Goal: Communication & Community: Connect with others

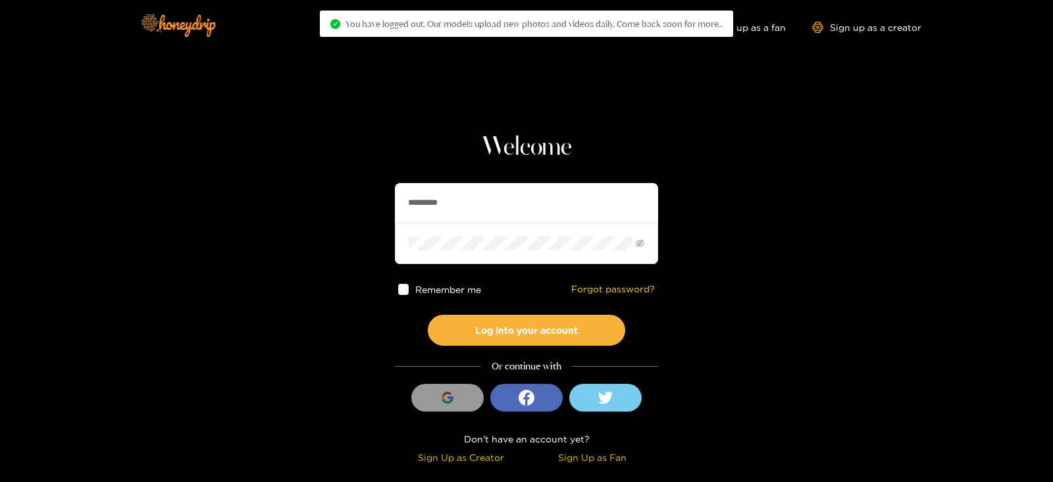
click at [366, 191] on section "Welcome ********* Remember me Forgot password? Log into your account Or continu…" at bounding box center [526, 234] width 1053 height 468
type input "**********"
click at [428, 314] on button "Log into your account" at bounding box center [526, 329] width 197 height 31
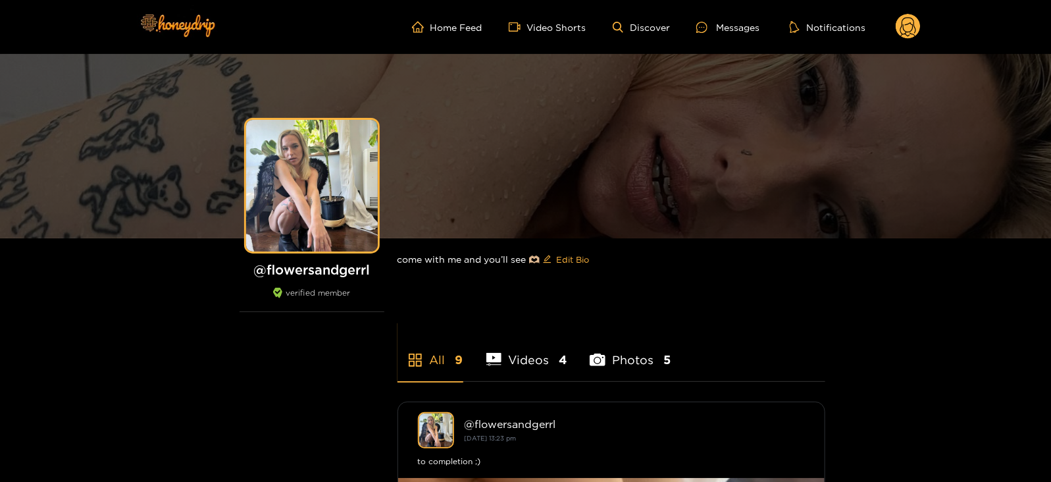
click at [918, 29] on circle at bounding box center [907, 26] width 25 height 25
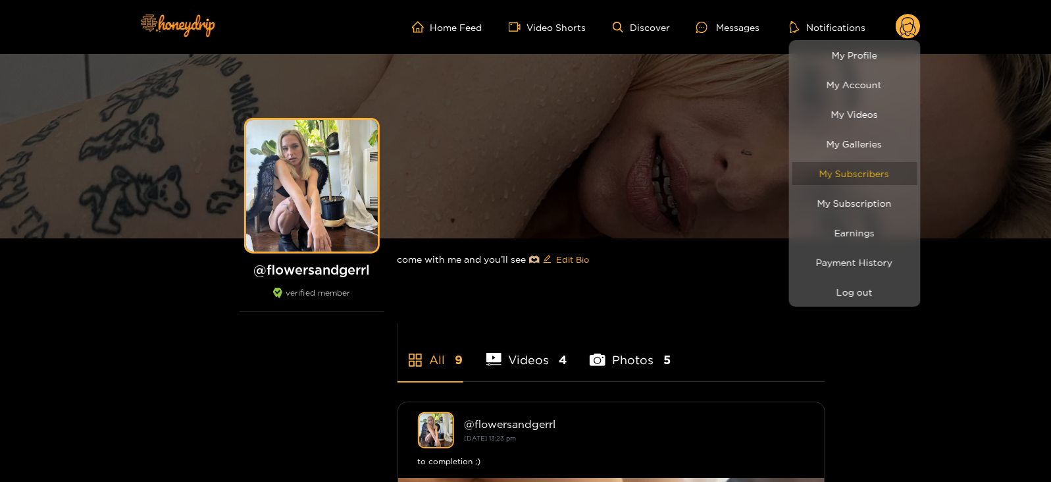
click at [822, 173] on link "My Subscribers" at bounding box center [854, 173] width 125 height 23
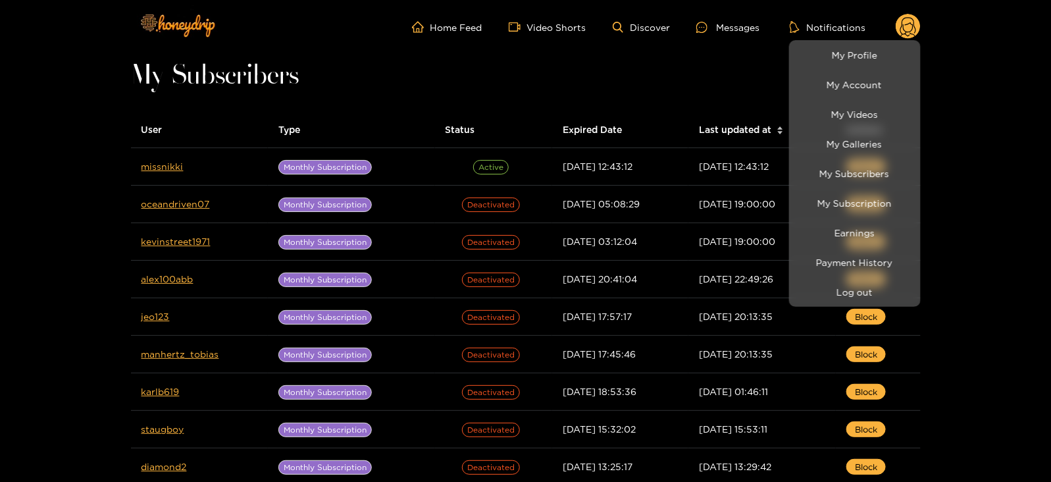
click at [157, 168] on div at bounding box center [525, 241] width 1051 height 482
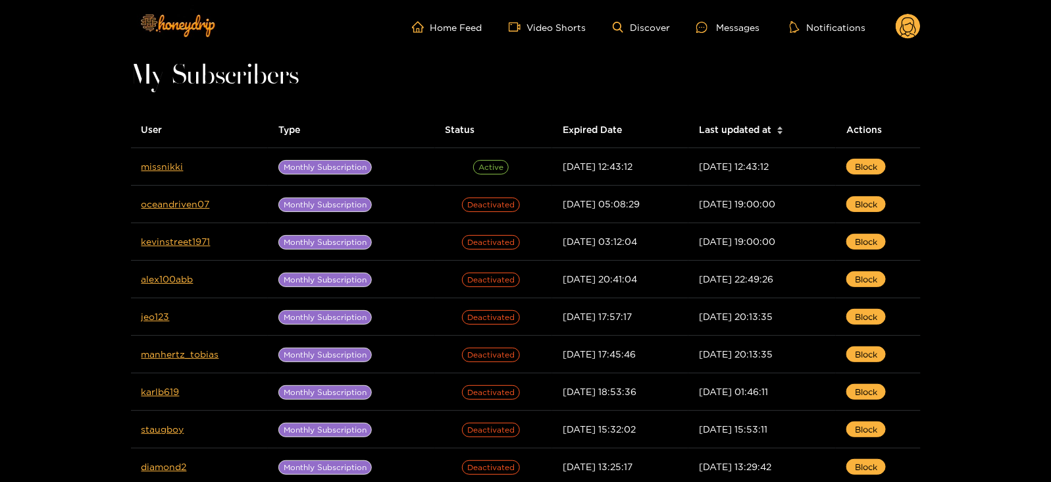
click at [157, 168] on link "missnikki" at bounding box center [162, 166] width 42 height 10
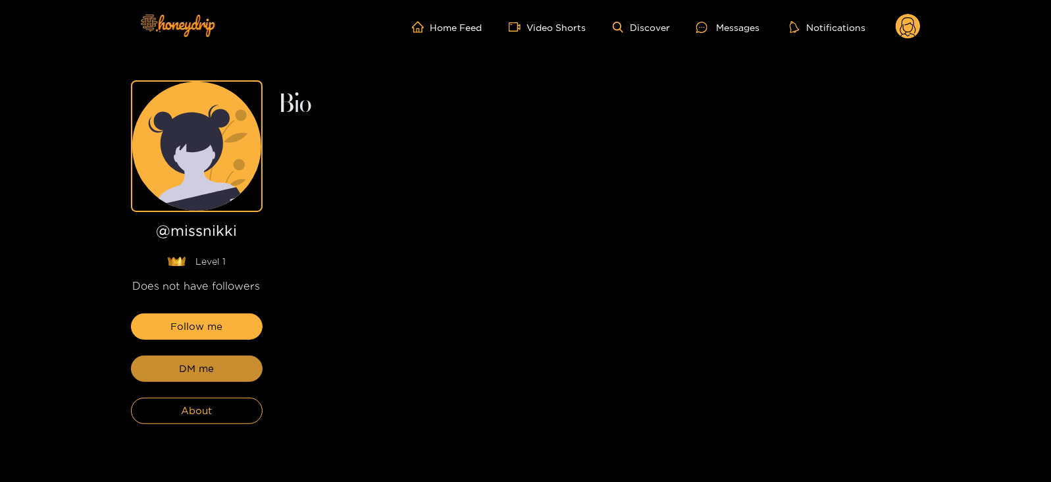
click at [171, 370] on button "DM me" at bounding box center [197, 368] width 132 height 26
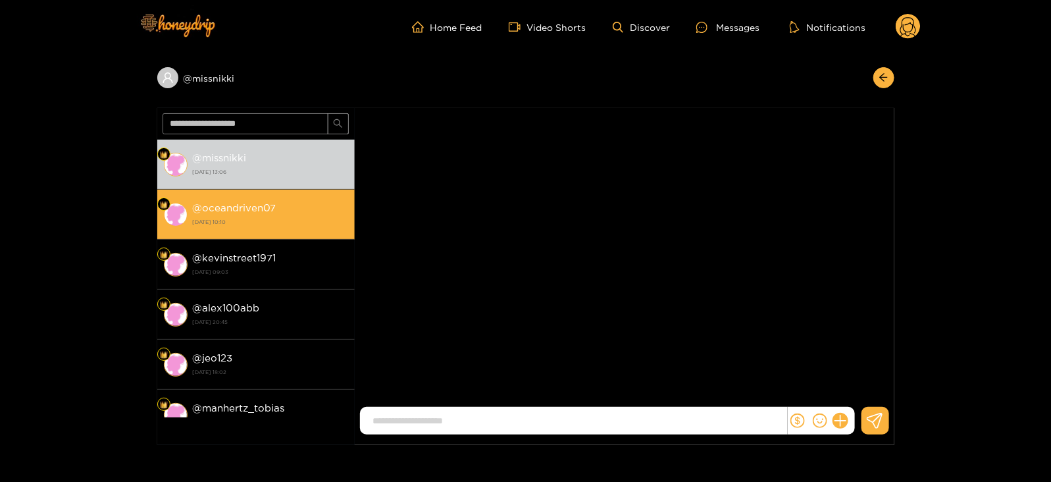
click at [282, 199] on div "@ oceandriven07 [DATE] 10:10" at bounding box center [270, 214] width 155 height 30
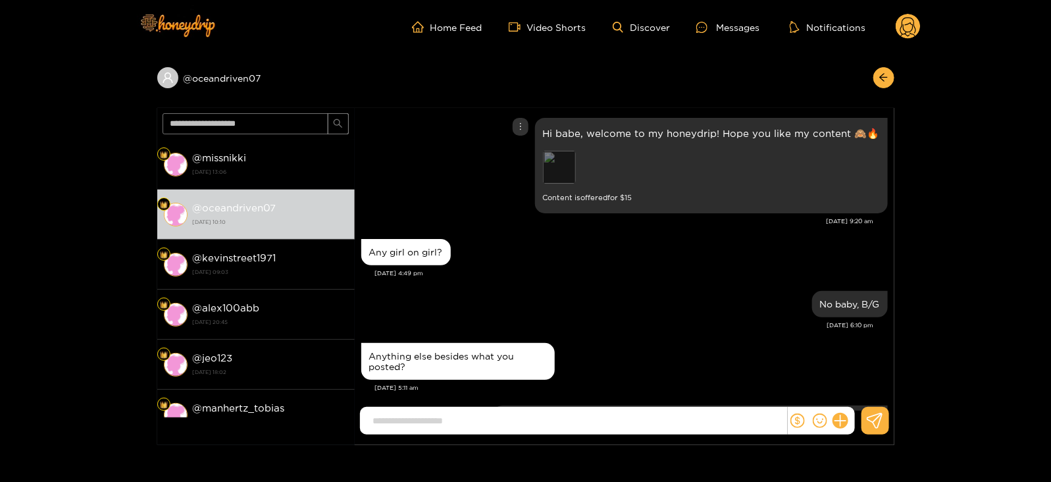
click at [571, 160] on div "Preview" at bounding box center [559, 167] width 33 height 33
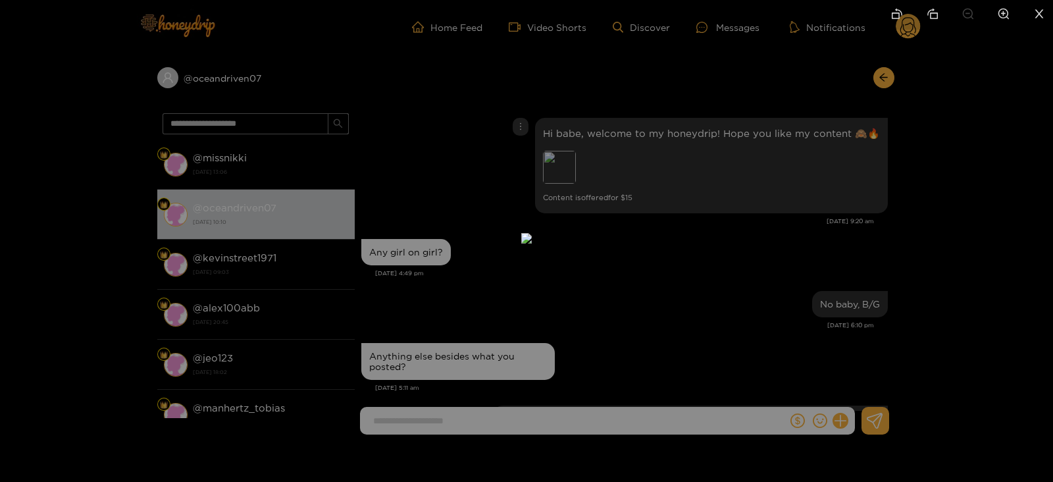
click at [986, 215] on div at bounding box center [526, 241] width 1053 height 482
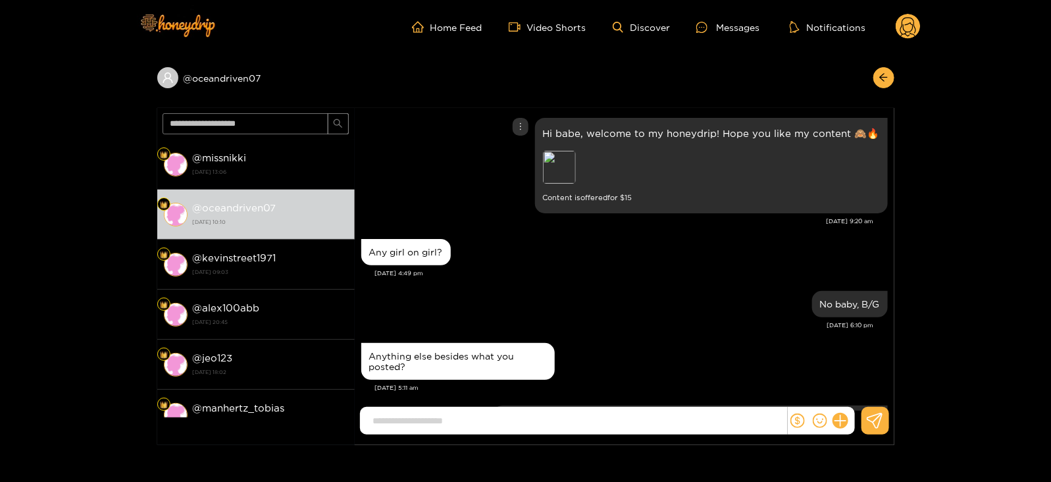
click at [786, 133] on p "Hi babe, welcome to my honeydrip! Hope you like my content 🙈🔥" at bounding box center [711, 133] width 337 height 15
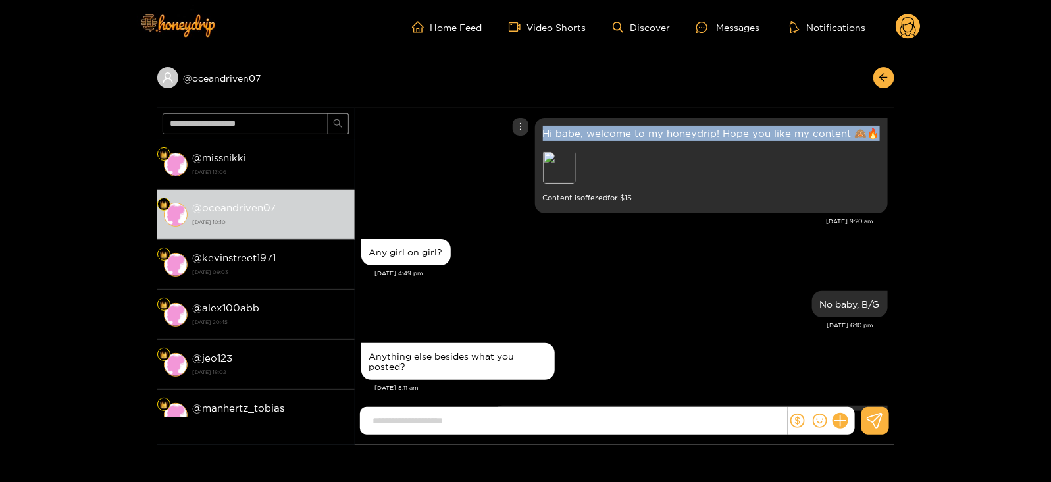
click at [786, 133] on p "Hi babe, welcome to my honeydrip! Hope you like my content 🙈🔥" at bounding box center [711, 133] width 337 height 15
copy p "Hi babe, welcome to my honeydrip! Hope you like my content 🙈🔥"
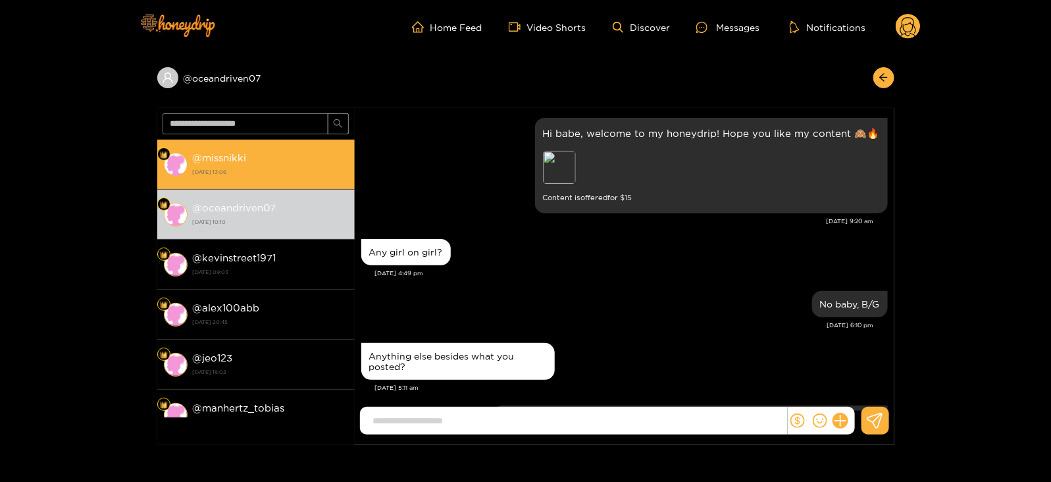
click at [293, 172] on strong "[DATE] 13:06" at bounding box center [270, 172] width 155 height 12
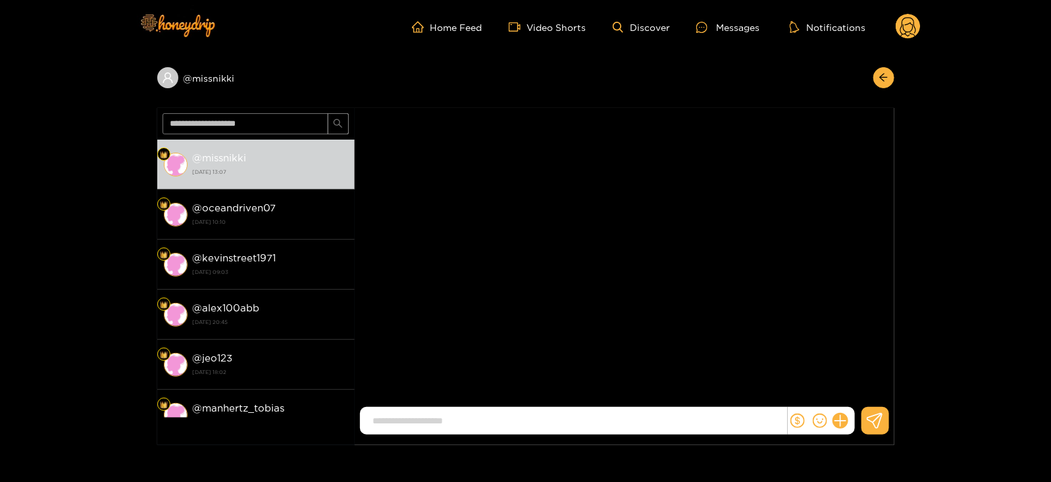
click at [874, 366] on div "[PERSON_NAME]" at bounding box center [624, 259] width 539 height 303
click at [839, 418] on icon at bounding box center [839, 420] width 15 height 15
click at [862, 398] on button at bounding box center [864, 389] width 46 height 30
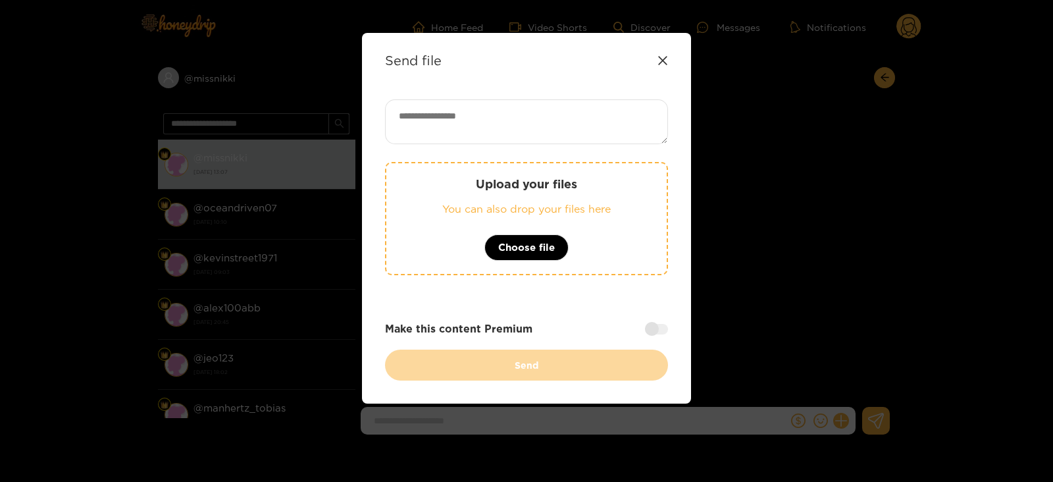
click at [543, 134] on textarea at bounding box center [526, 121] width 283 height 45
paste textarea "**********"
type textarea "**********"
click at [474, 199] on div "Upload your files You can also drop your files here Choose file" at bounding box center [526, 218] width 283 height 113
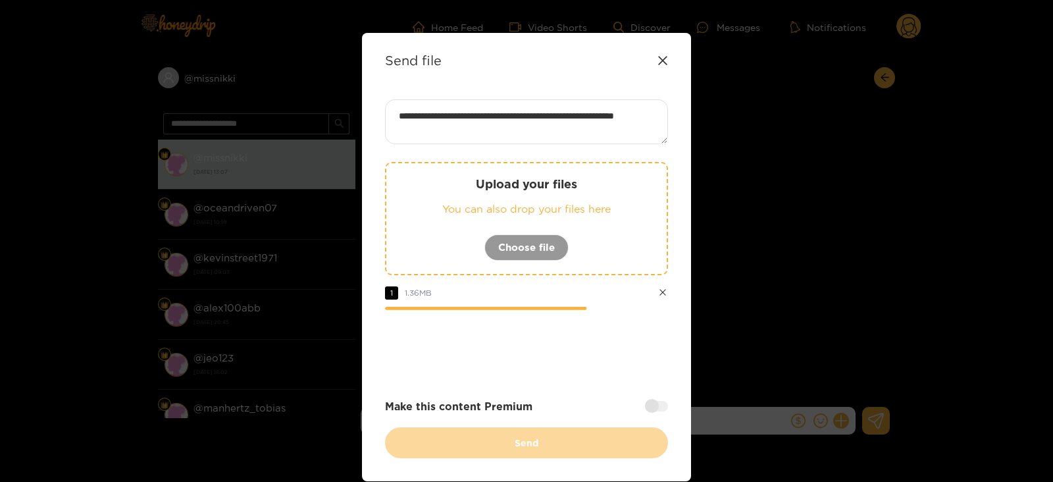
click at [655, 413] on div "**********" at bounding box center [526, 278] width 283 height 359
click at [653, 409] on div at bounding box center [656, 406] width 23 height 11
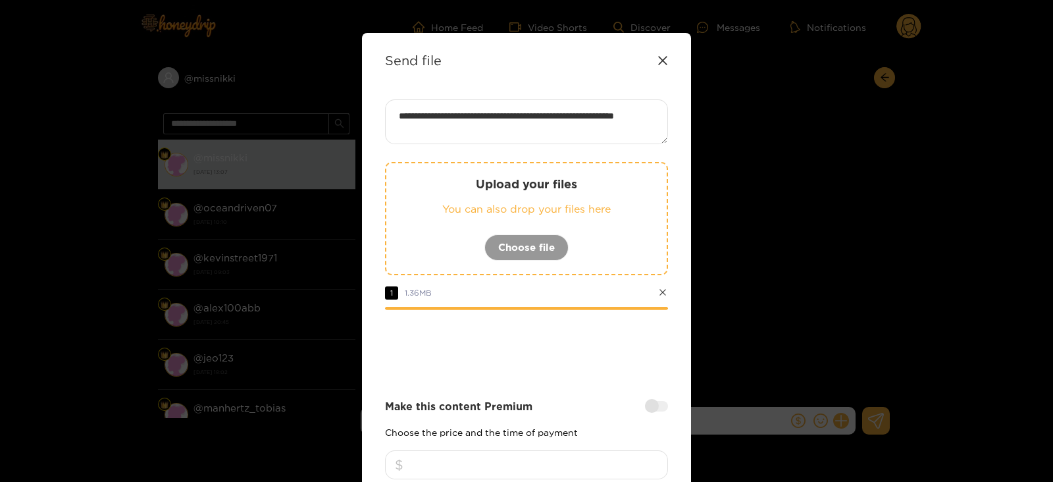
click at [595, 455] on input "number" at bounding box center [526, 464] width 283 height 29
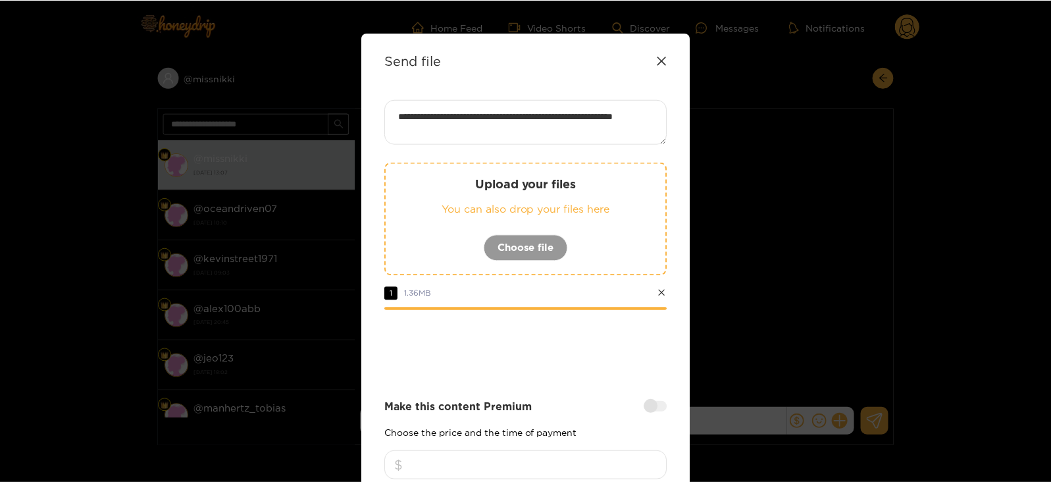
scroll to position [158, 0]
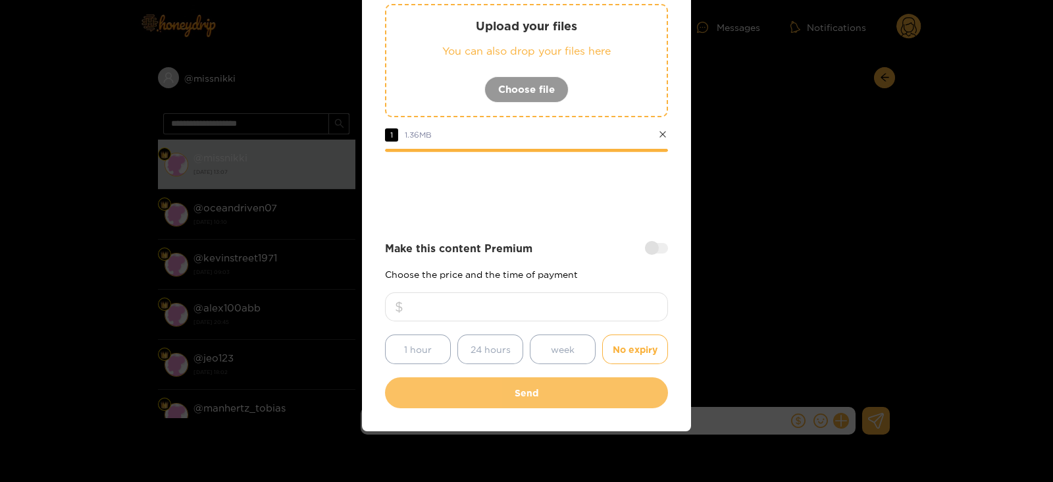
type input "**"
click at [503, 389] on button "Send" at bounding box center [526, 392] width 283 height 31
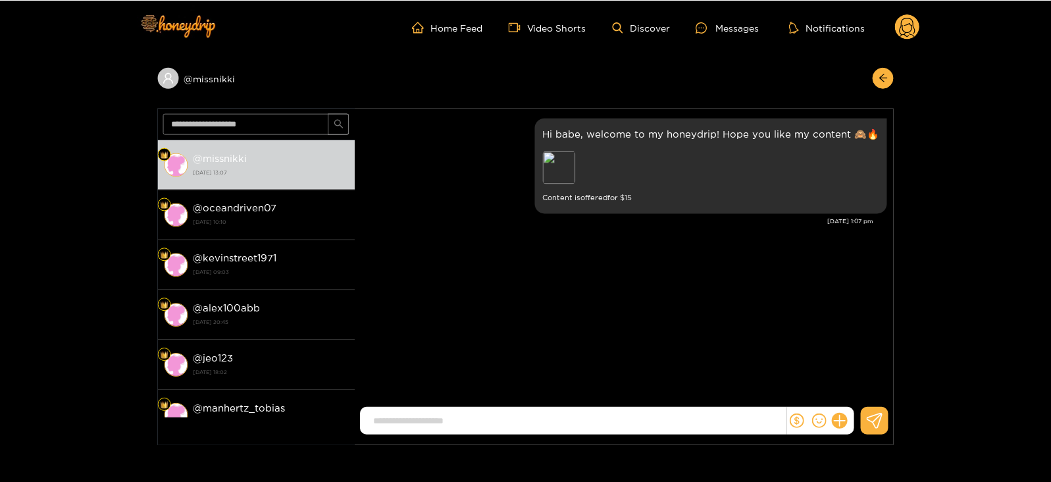
scroll to position [80, 0]
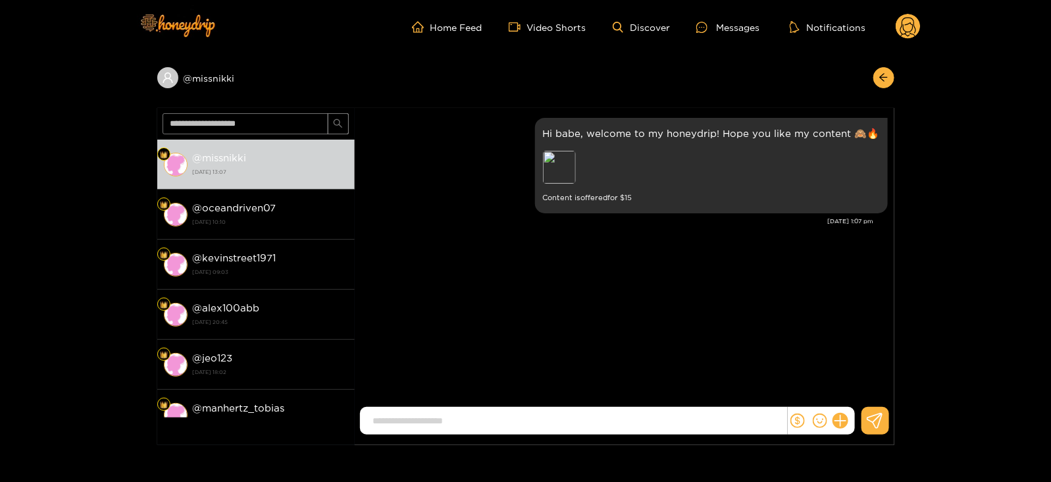
click at [898, 28] on circle at bounding box center [907, 26] width 25 height 25
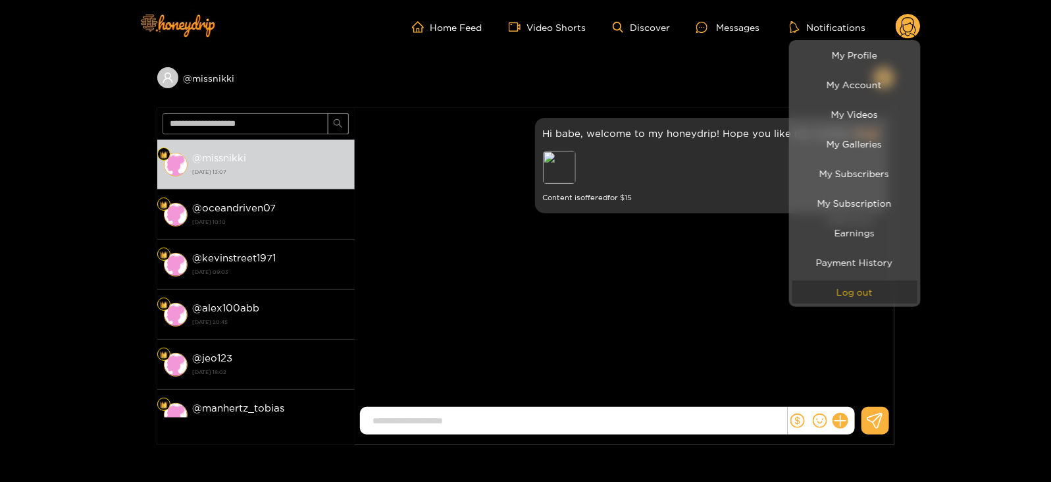
click at [855, 301] on button "Log out" at bounding box center [854, 291] width 125 height 23
